Goal: Information Seeking & Learning: Understand process/instructions

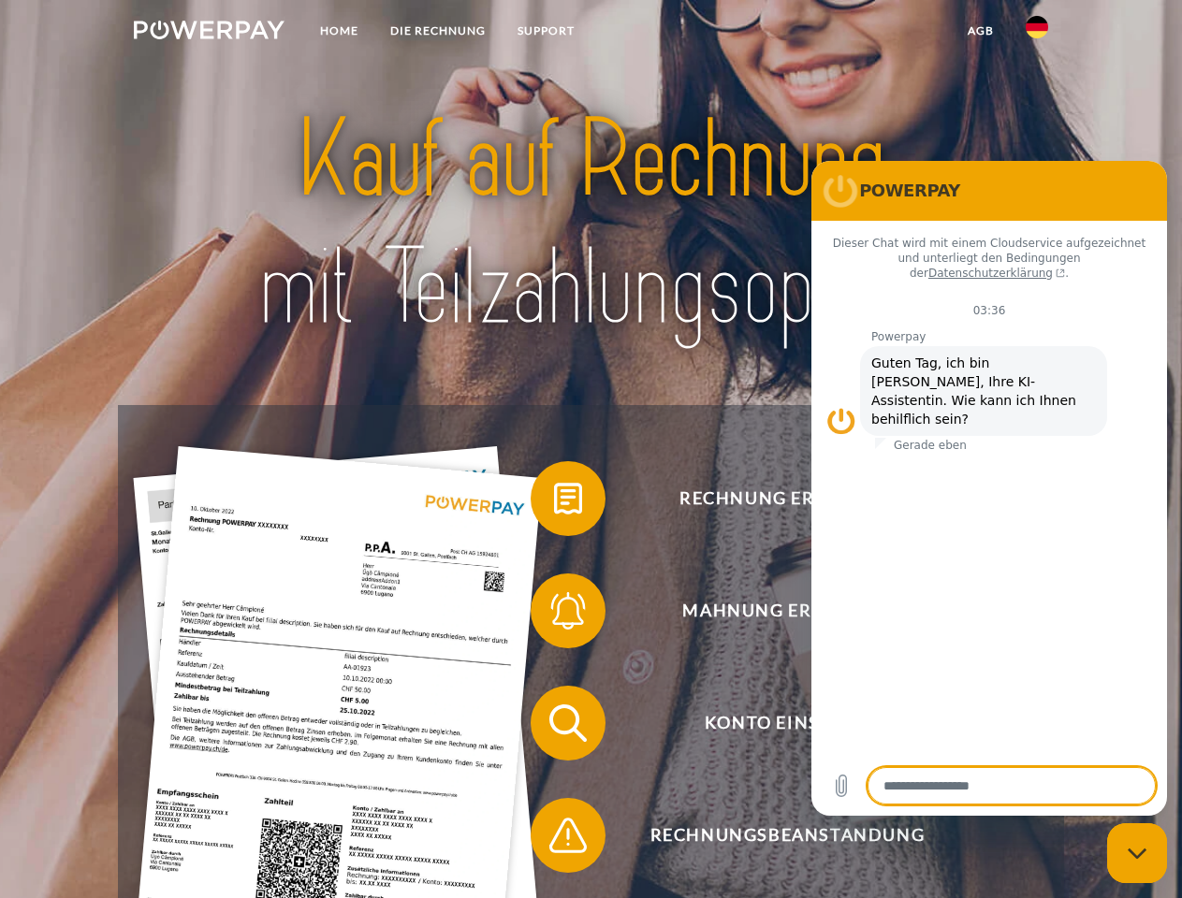
click at [209, 33] on img at bounding box center [209, 30] width 151 height 19
click at [1037, 33] on img at bounding box center [1037, 27] width 22 height 22
click at [980, 31] on link "agb" at bounding box center [981, 31] width 58 height 34
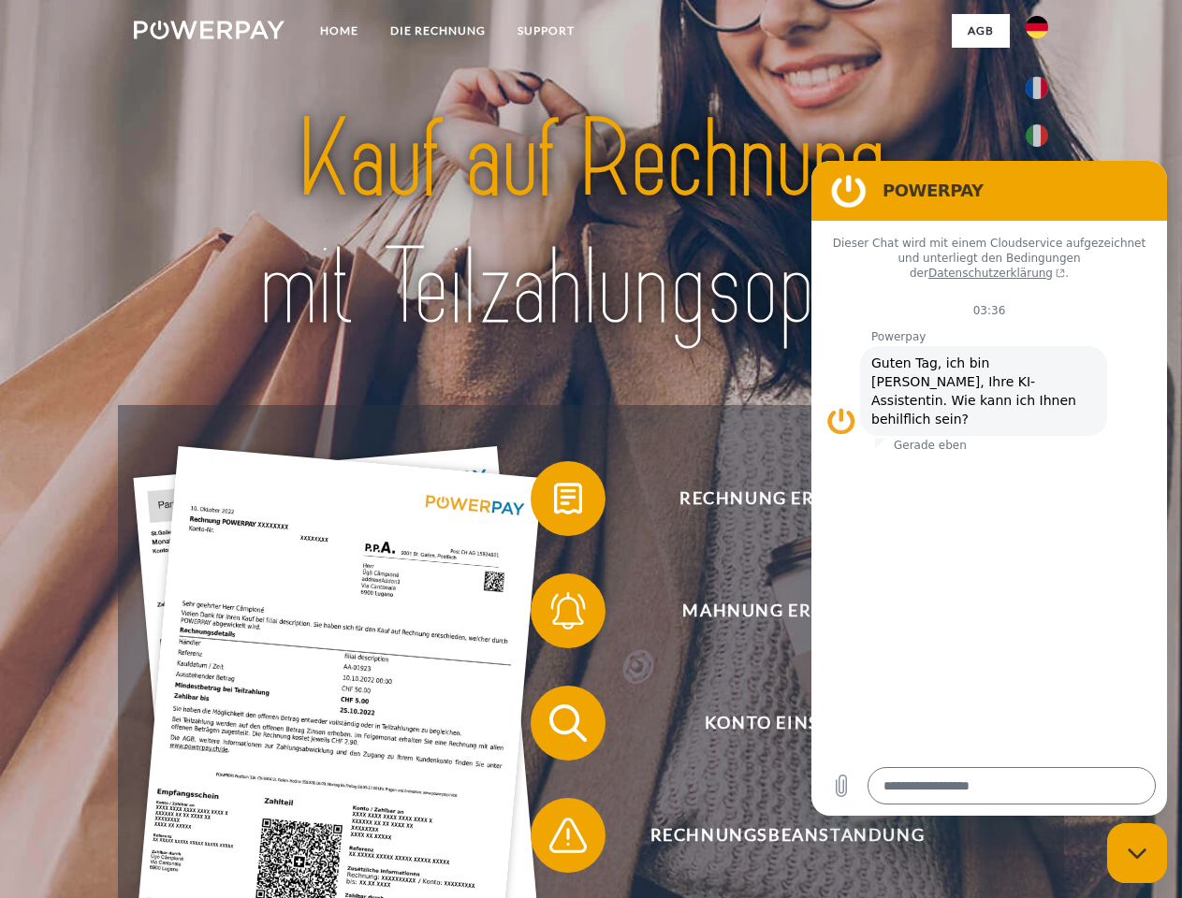
click at [554, 502] on span at bounding box center [540, 499] width 94 height 94
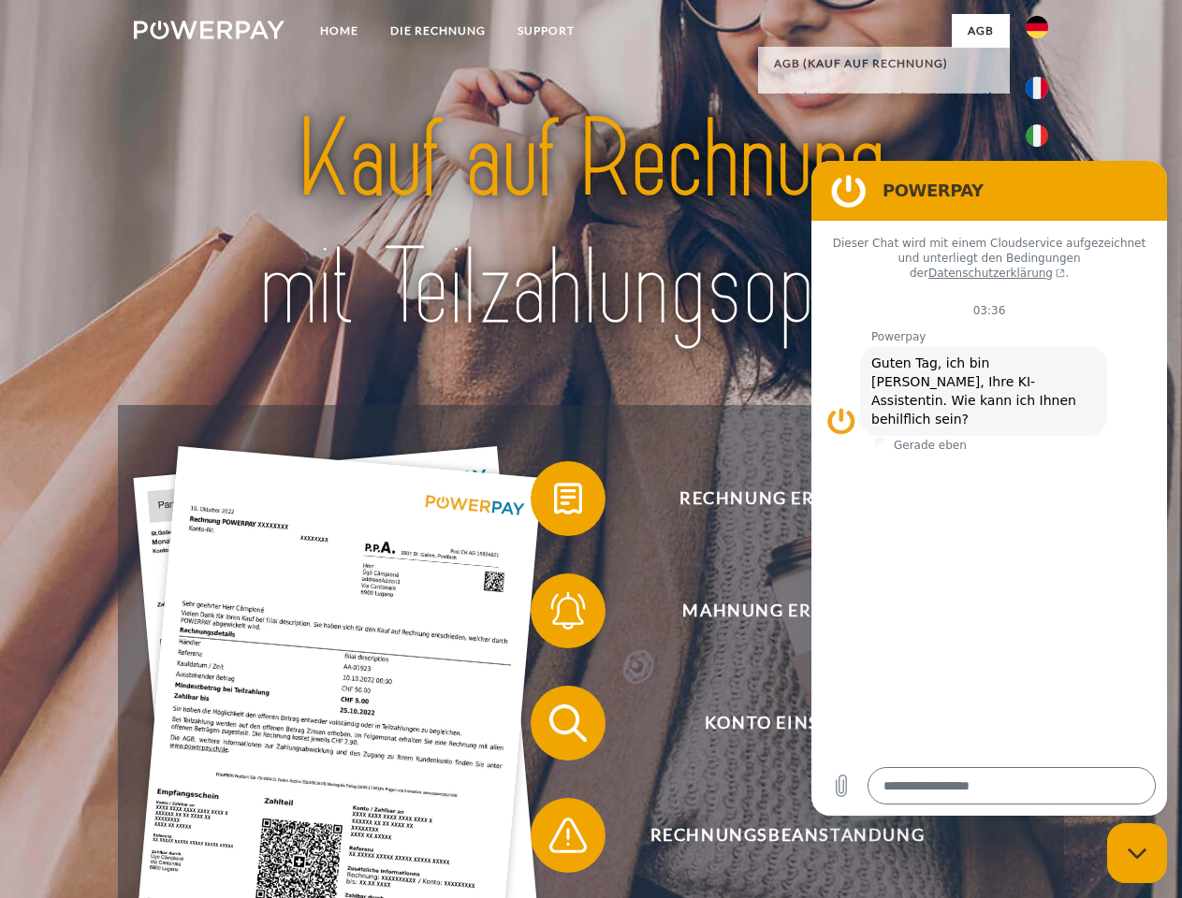
click at [554, 615] on div "Rechnung erhalten? Mahnung erhalten? Konto einsehen" at bounding box center [590, 779] width 945 height 749
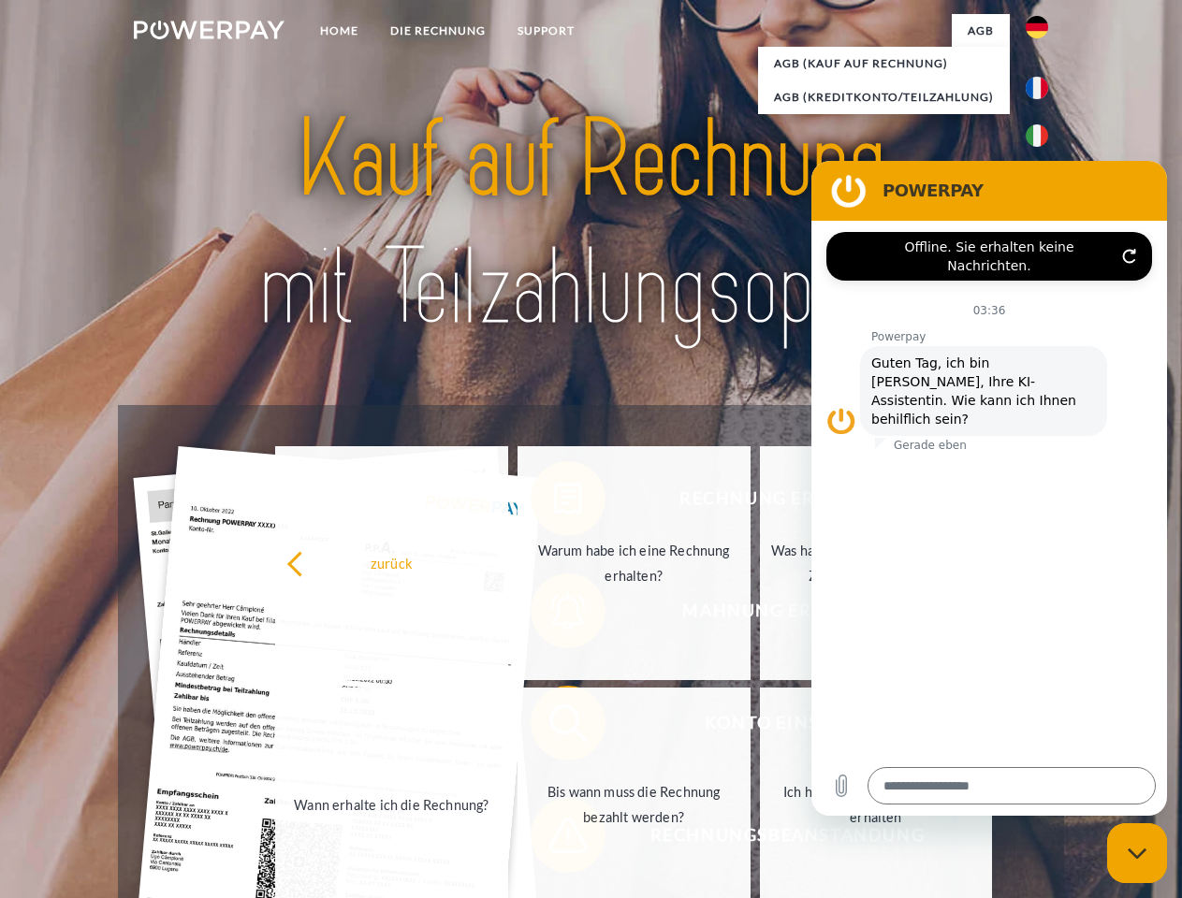
click at [554, 727] on link "Bis wann muss die Rechnung bezahlt werden?" at bounding box center [633, 805] width 233 height 234
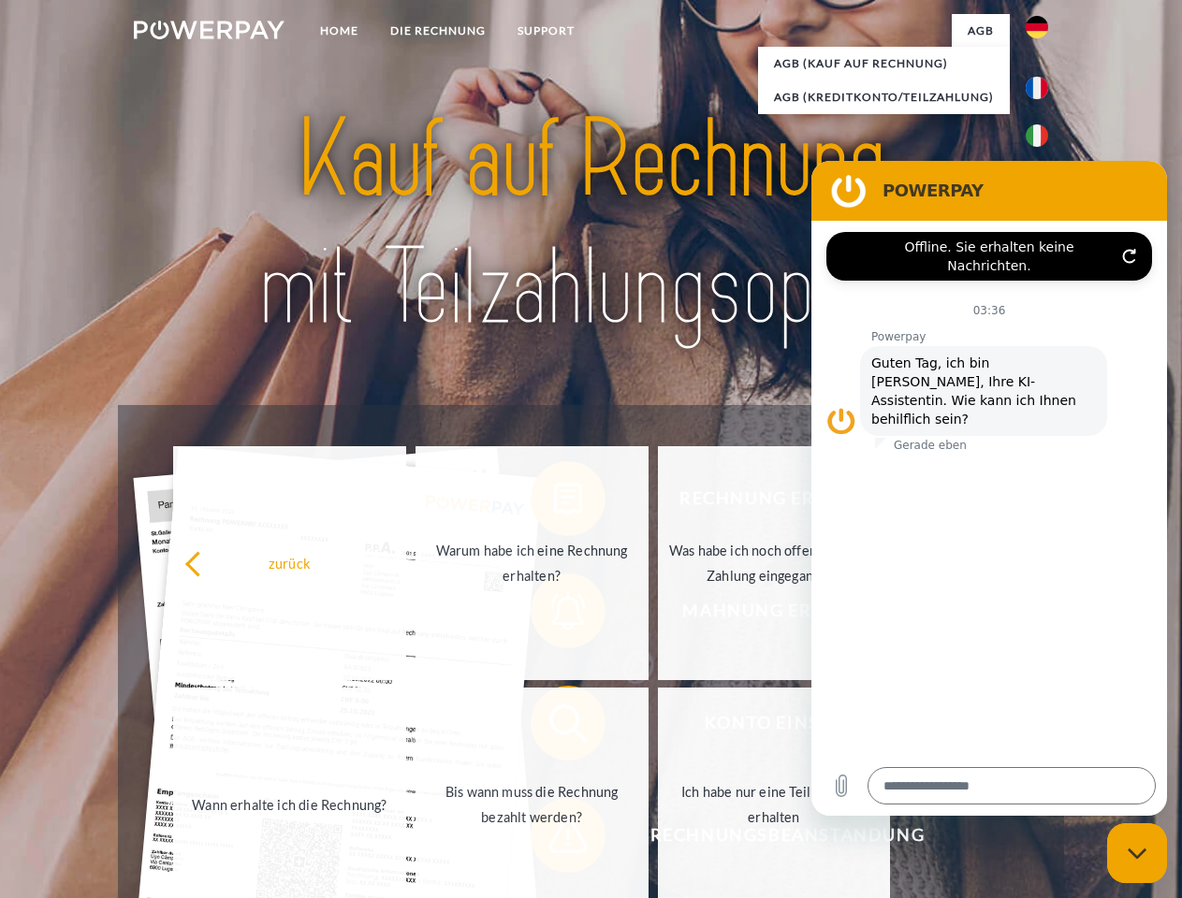
click at [554, 839] on div "zurück Warum habe ich eine Rechnung erhalten? Was habe ich noch offen, ist mein…" at bounding box center [532, 684] width 756 height 483
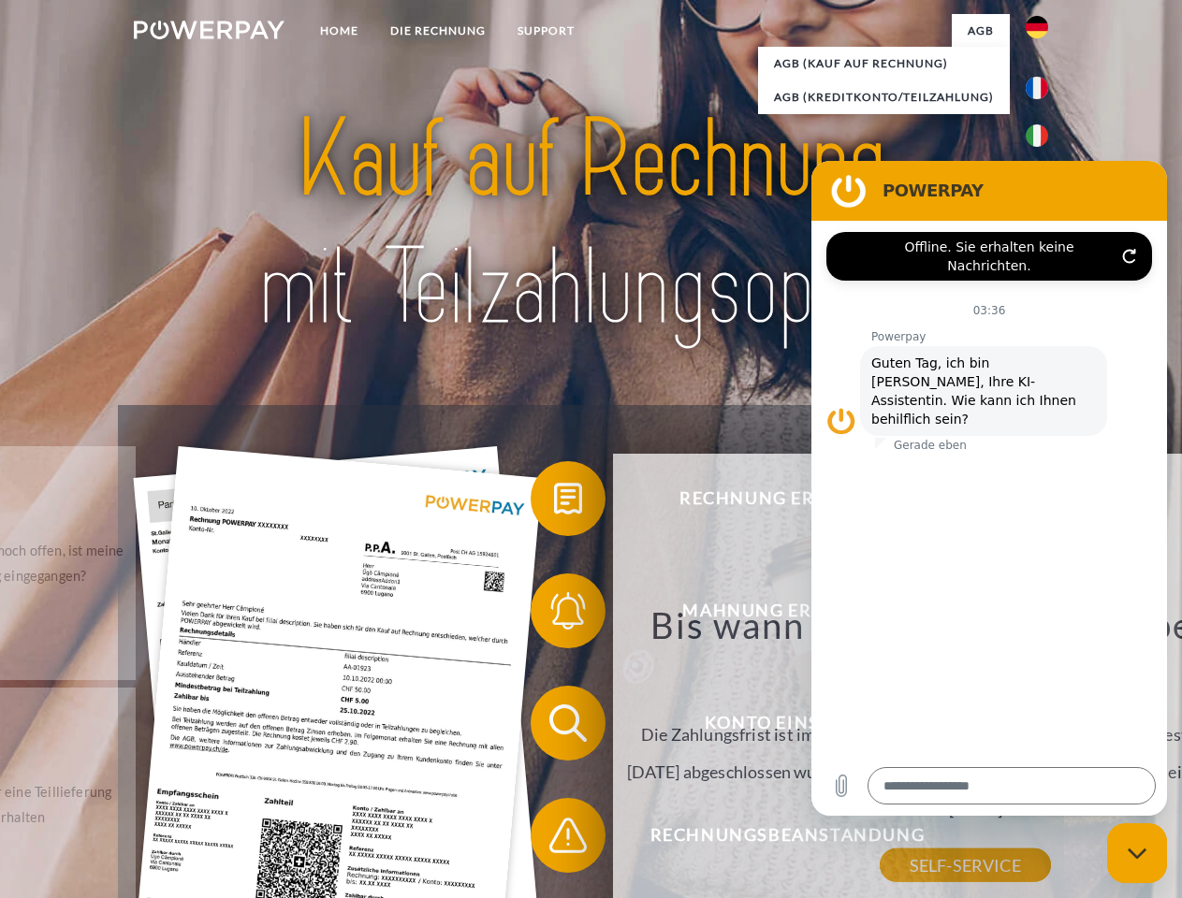
click at [1137, 853] on icon "Messaging-Fenster schließen" at bounding box center [1138, 854] width 20 height 12
type textarea "*"
